Goal: Task Accomplishment & Management: Complete application form

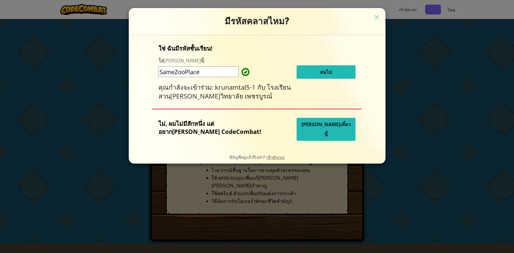
click at [304, 74] on button "ต่อไป" at bounding box center [326, 71] width 59 height 13
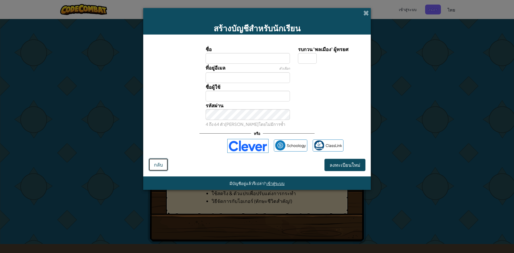
drag, startPoint x: 163, startPoint y: 162, endPoint x: 170, endPoint y: 157, distance: 8.7
click at [163, 162] on button "กลับ" at bounding box center [159, 164] width 20 height 13
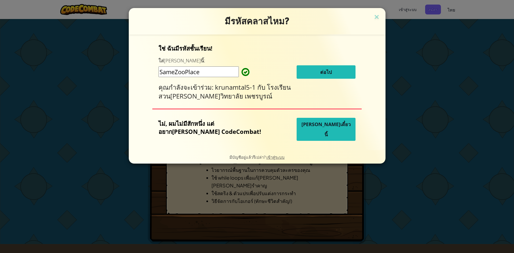
click at [309, 132] on span "[PERSON_NAME]เดี๋ยวนี้" at bounding box center [325, 129] width 49 height 17
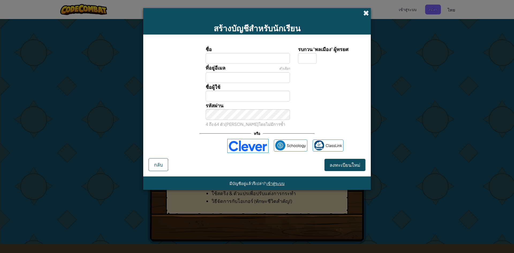
click at [366, 16] on span at bounding box center [366, 13] width 6 height 6
